Goal: Information Seeking & Learning: Learn about a topic

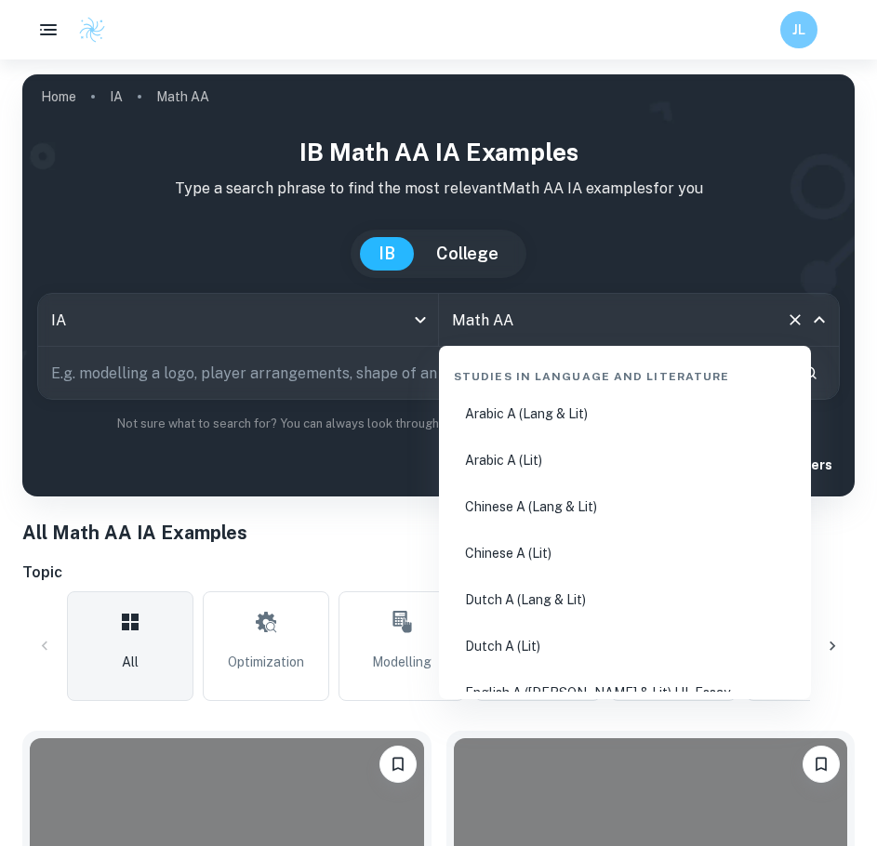
click at [501, 320] on input "Math AA" at bounding box center [613, 319] width 332 height 35
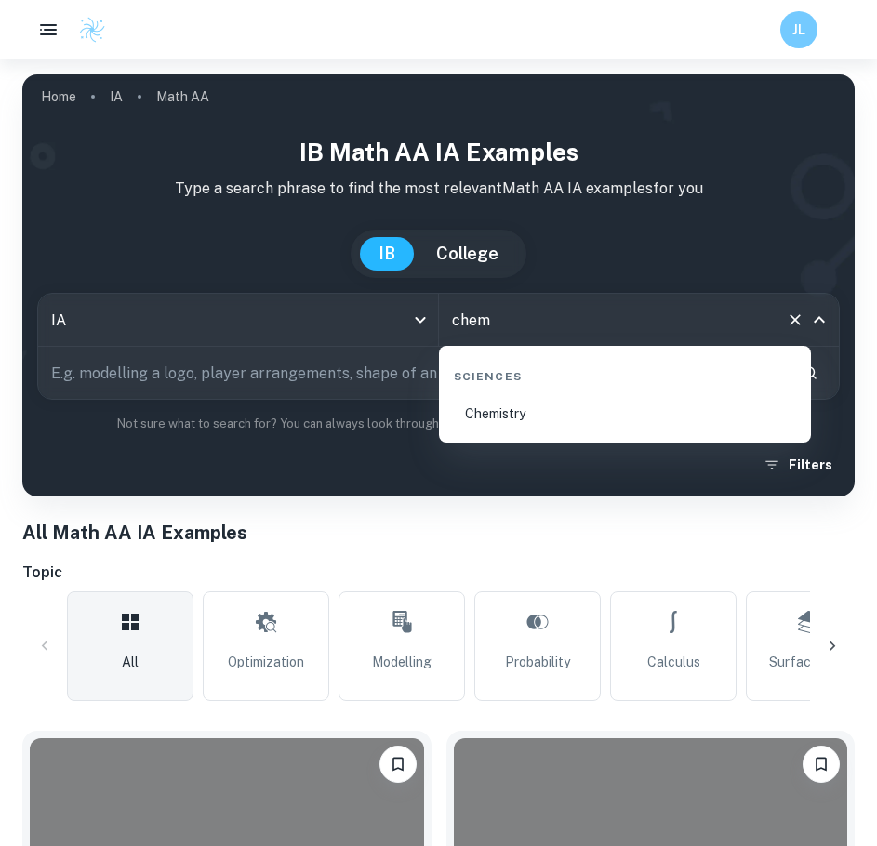
click at [504, 419] on li "Chemistry" at bounding box center [624, 413] width 357 height 43
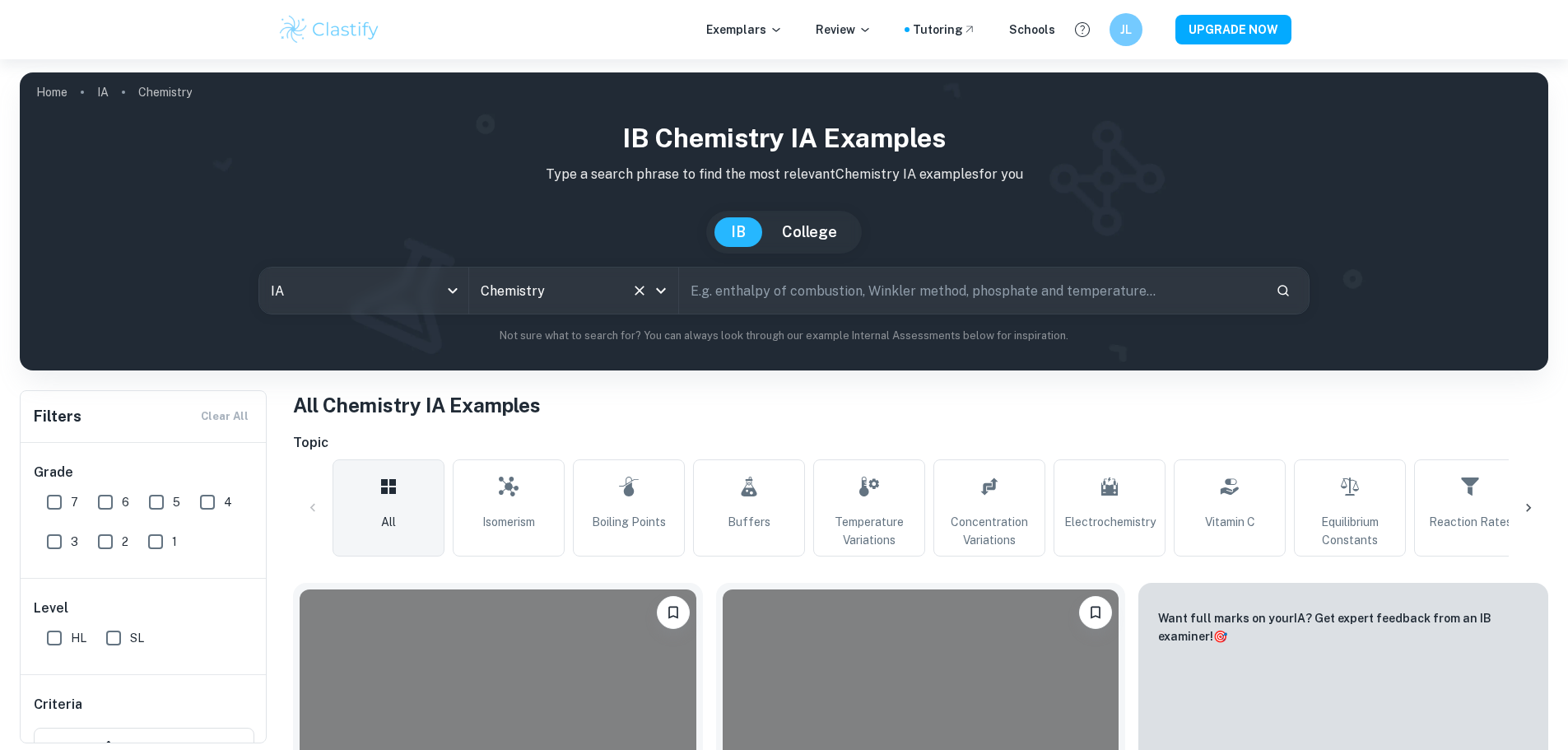
type input "Chemistry"
click at [772, 361] on div "IB Chemistry IA examples Type a search phrase to find the most relevant Chemist…" at bounding box center [784, 237] width 1529 height 265
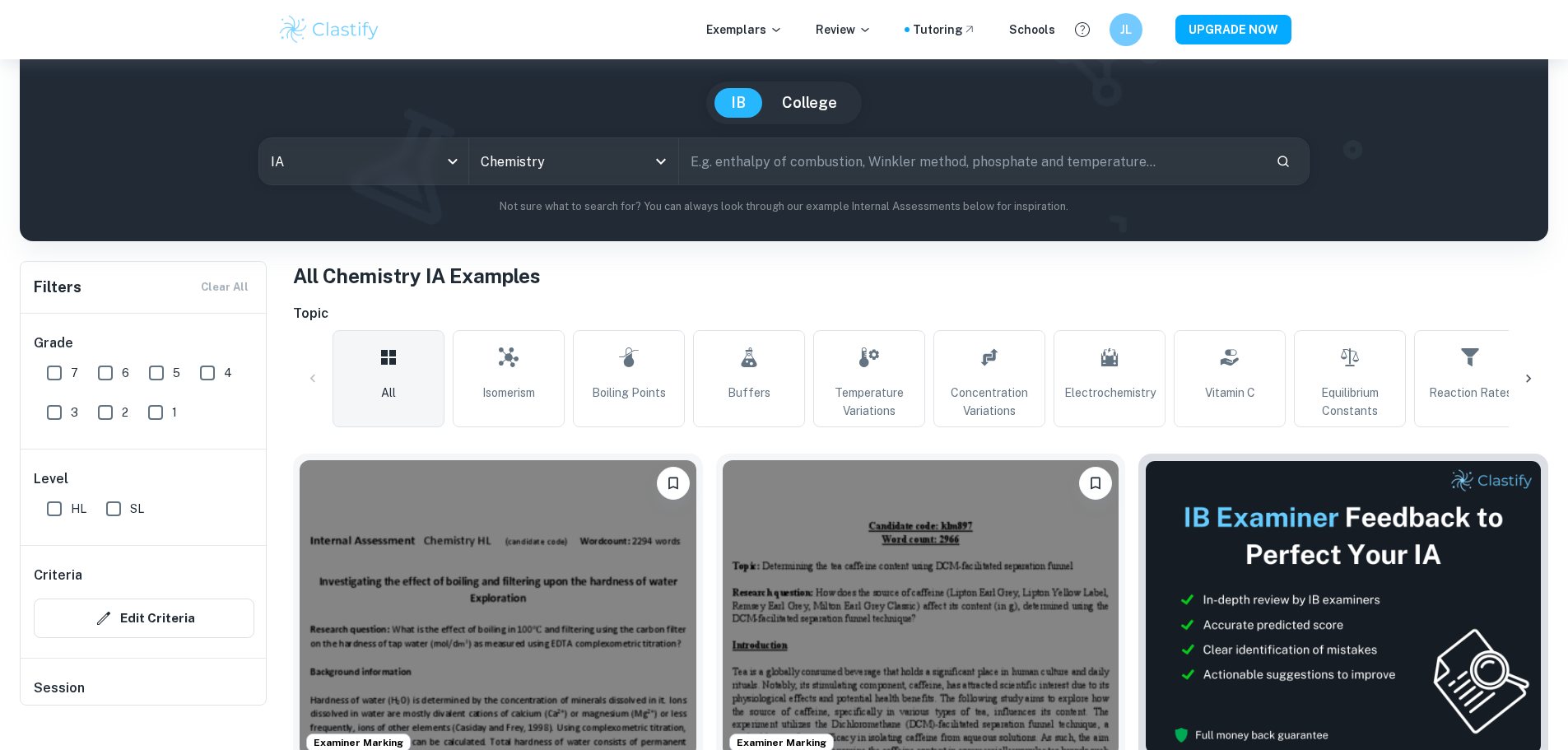
scroll to position [82, 0]
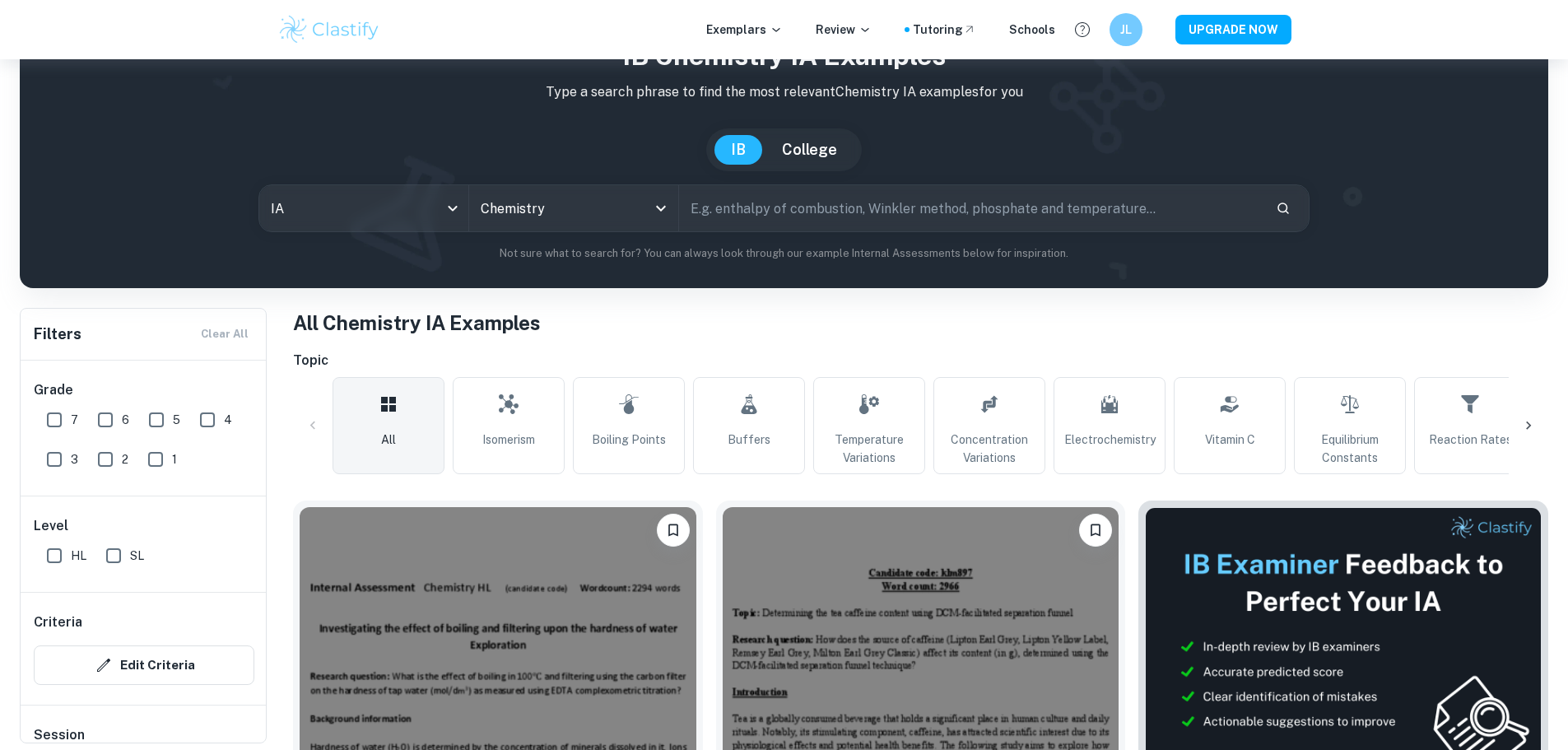
click at [776, 423] on icon at bounding box center [1528, 425] width 17 height 17
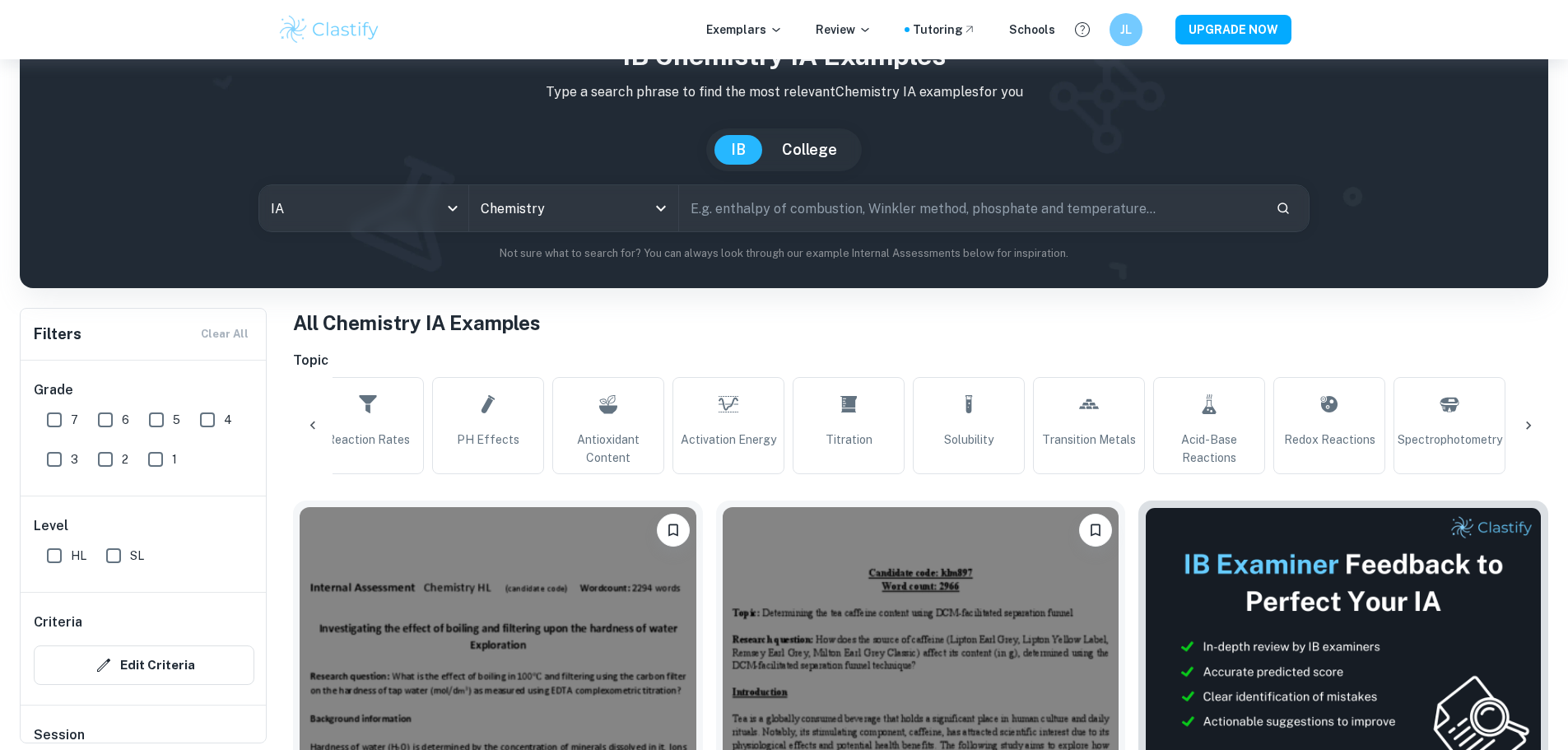
scroll to position [0, 1103]
click at [776, 430] on span "Acid-Base Reactions" at bounding box center [1209, 448] width 97 height 36
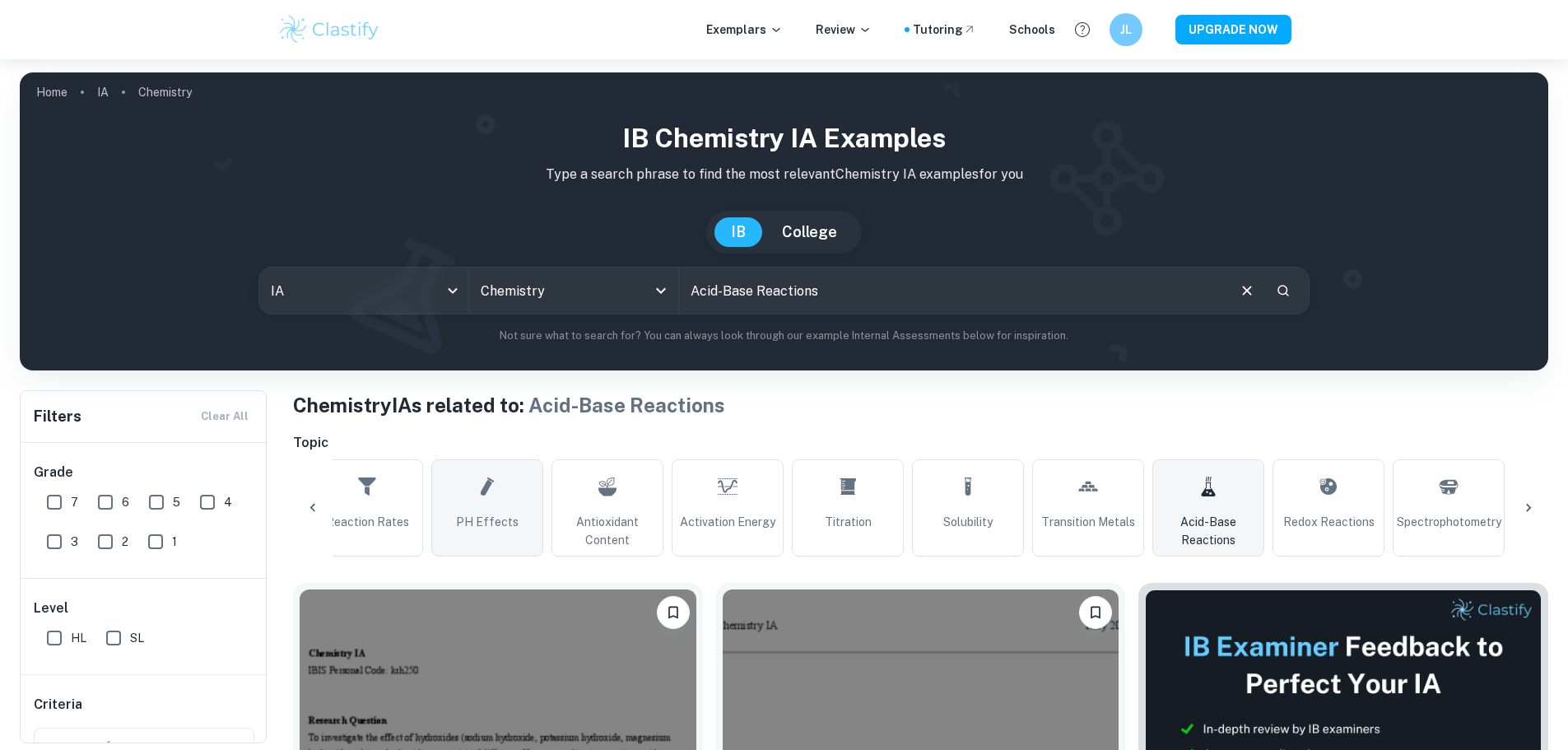
click at [508, 485] on link "pH Effects" at bounding box center [487, 508] width 112 height 97
type input "pH Effects"
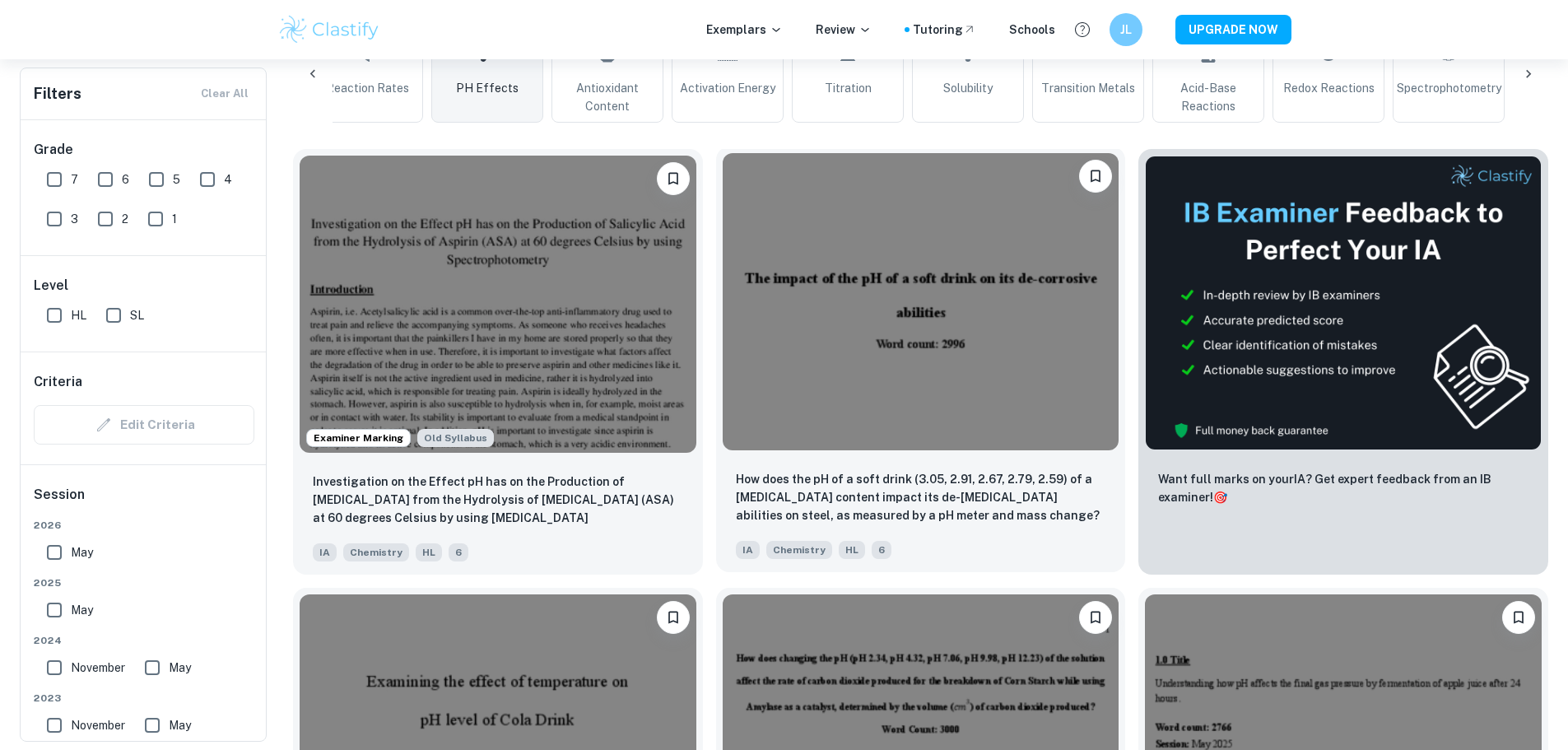
scroll to position [494, 0]
